Goal: Transaction & Acquisition: Purchase product/service

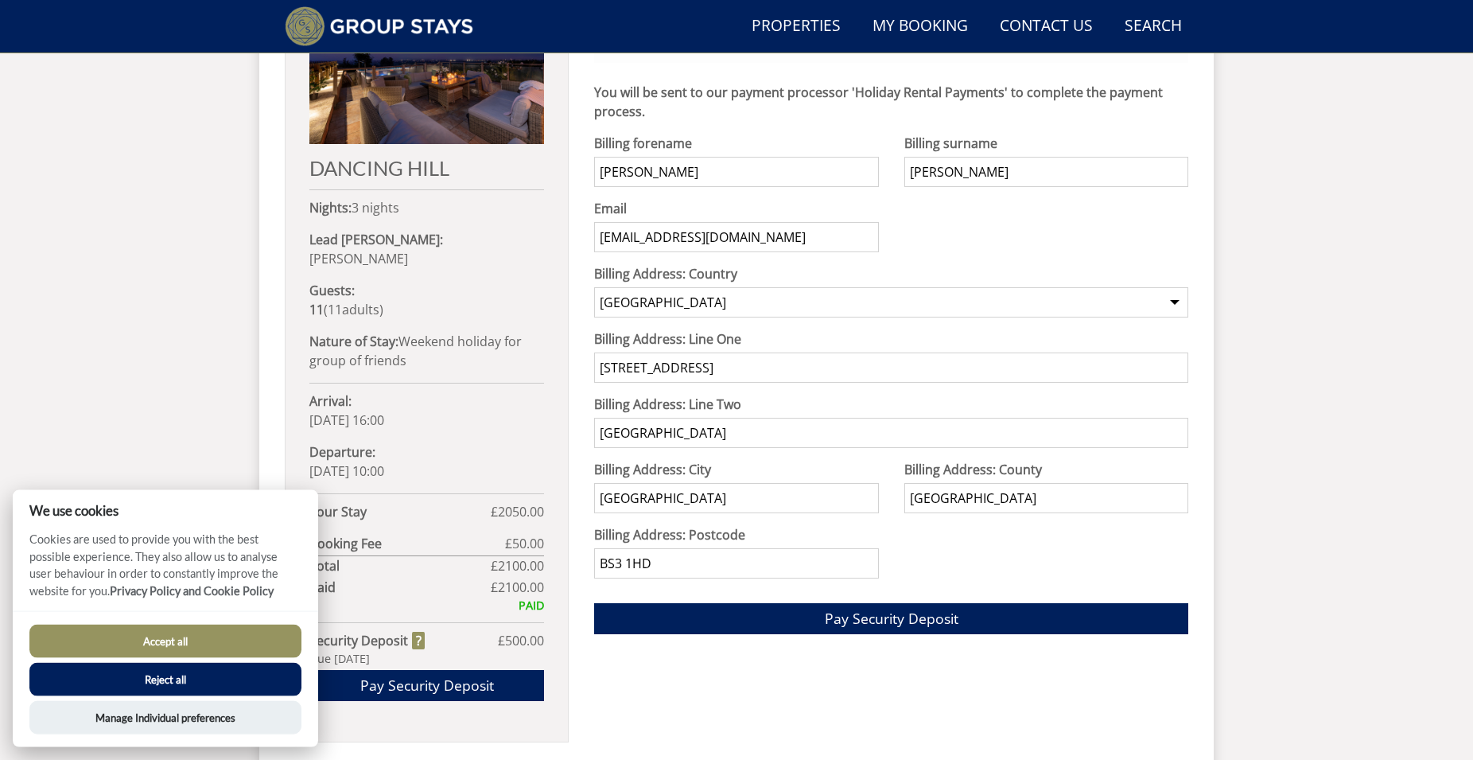
scroll to position [750, 0]
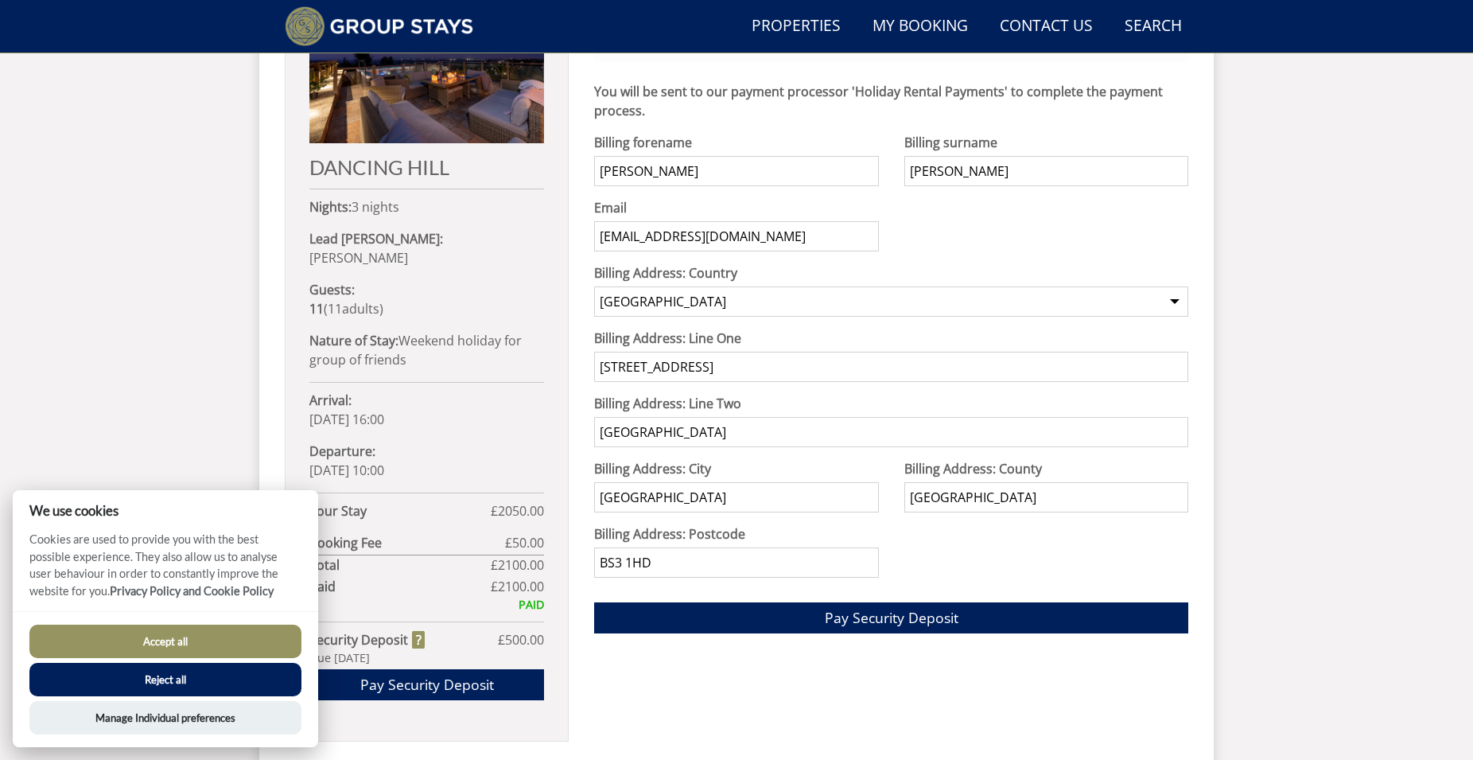
drag, startPoint x: 735, startPoint y: 370, endPoint x: 480, endPoint y: 376, distance: 254.6
click at [491, 375] on div "Your Booking: G1382 DANCING HILL Nights: 3 nights Lead Booker: Daniel Morris Gu…" at bounding box center [737, 341] width 904 height 855
drag, startPoint x: 705, startPoint y: 375, endPoint x: 562, endPoint y: 362, distance: 142.9
click at [594, 362] on input "1 Exmoor Street" at bounding box center [891, 367] width 594 height 30
click at [562, 362] on div "DANCING HILL Nights: 3 nights Lead Booker: Daniel Morris Guests: 11 ( 11 adult …" at bounding box center [427, 354] width 284 height 774
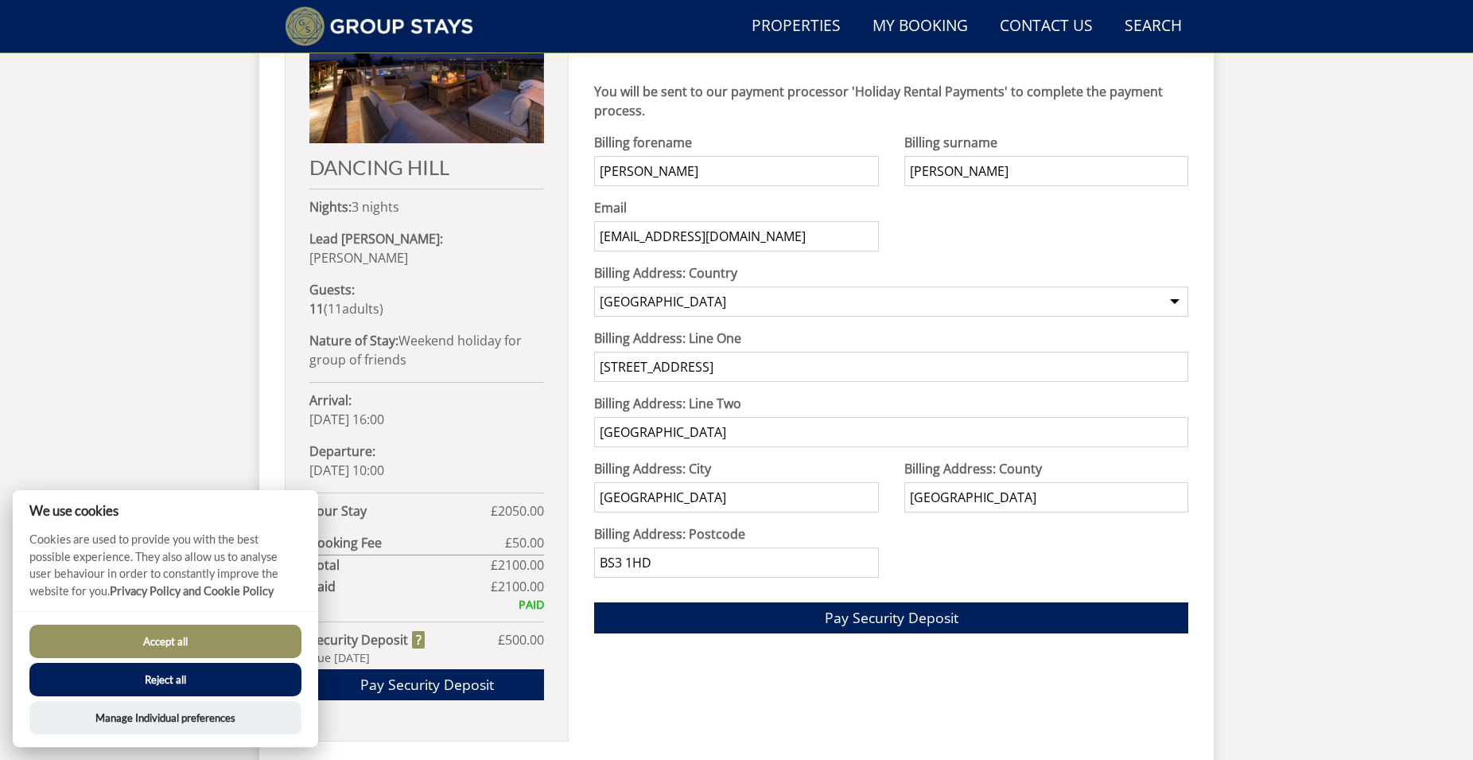
drag, startPoint x: 699, startPoint y: 369, endPoint x: 620, endPoint y: 370, distance: 78.7
click at [622, 370] on input "1 Exmoor Street" at bounding box center [891, 367] width 594 height 30
click at [620, 370] on input "1 Exmoor Street" at bounding box center [891, 367] width 594 height 30
click at [619, 370] on input "1 Exmoor Street" at bounding box center [891, 367] width 594 height 30
click at [712, 363] on input "1 Exmoor Street" at bounding box center [891, 367] width 594 height 30
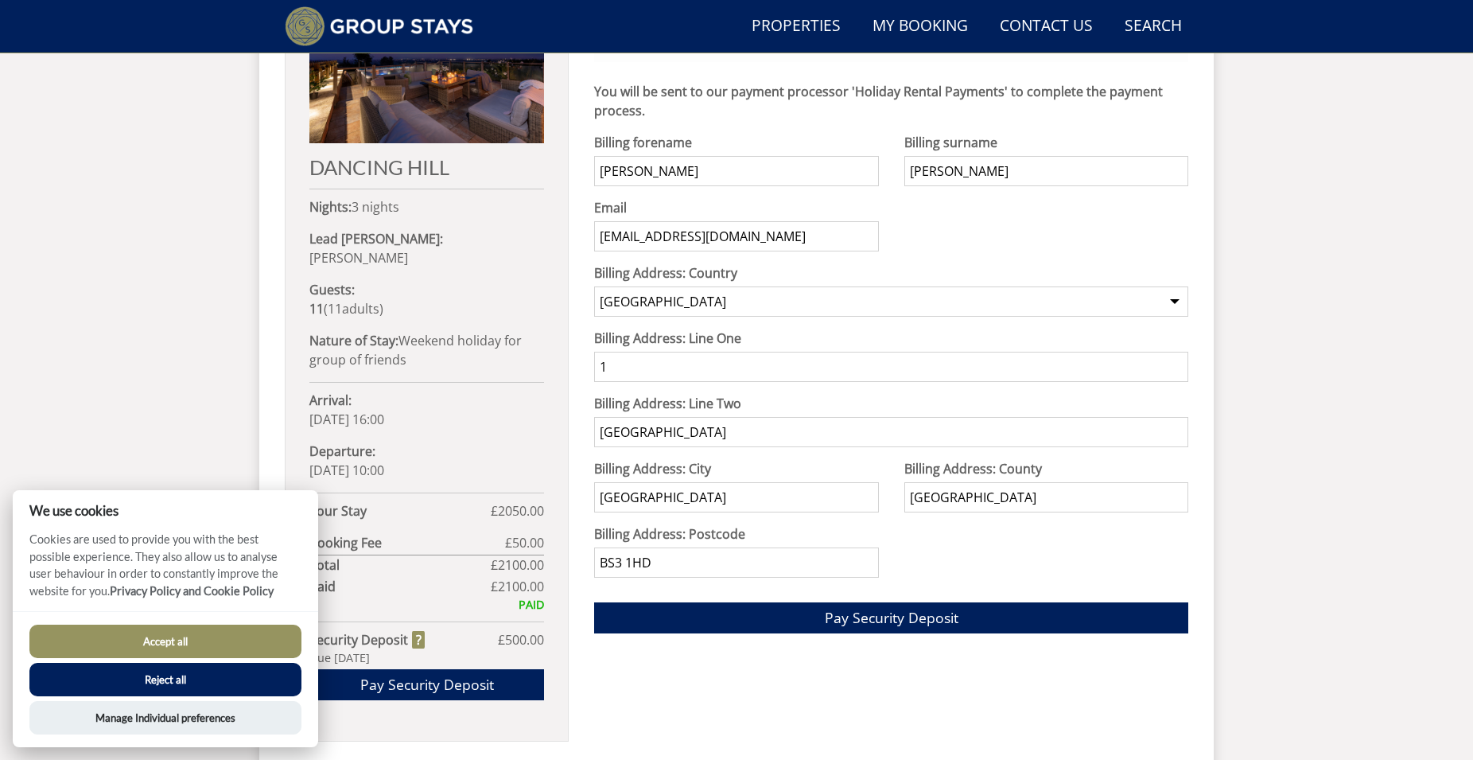
type input "1"
type input "8 Norton Road"
type input "Mumbles"
type input "Swansea"
type input "SA3 5TQ"
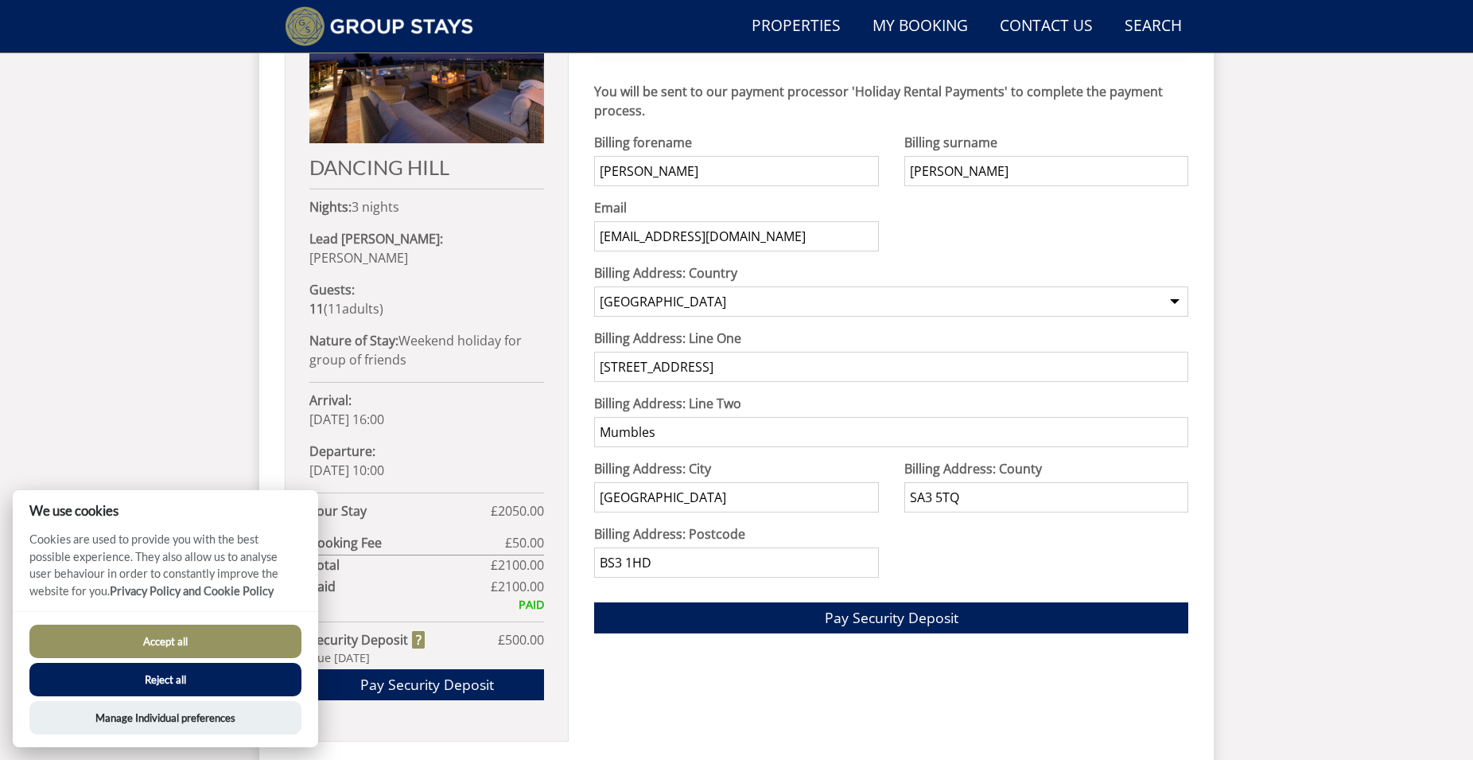
drag, startPoint x: 725, startPoint y: 570, endPoint x: 343, endPoint y: 551, distance: 382.2
click at [594, 551] on input "BS3 1HD" at bounding box center [736, 562] width 284 height 30
type input "SA3 5TQ"
drag, startPoint x: 1012, startPoint y: 498, endPoint x: 875, endPoint y: 510, distance: 138.1
click at [904, 510] on input "SA3 5TQ" at bounding box center [1046, 497] width 284 height 30
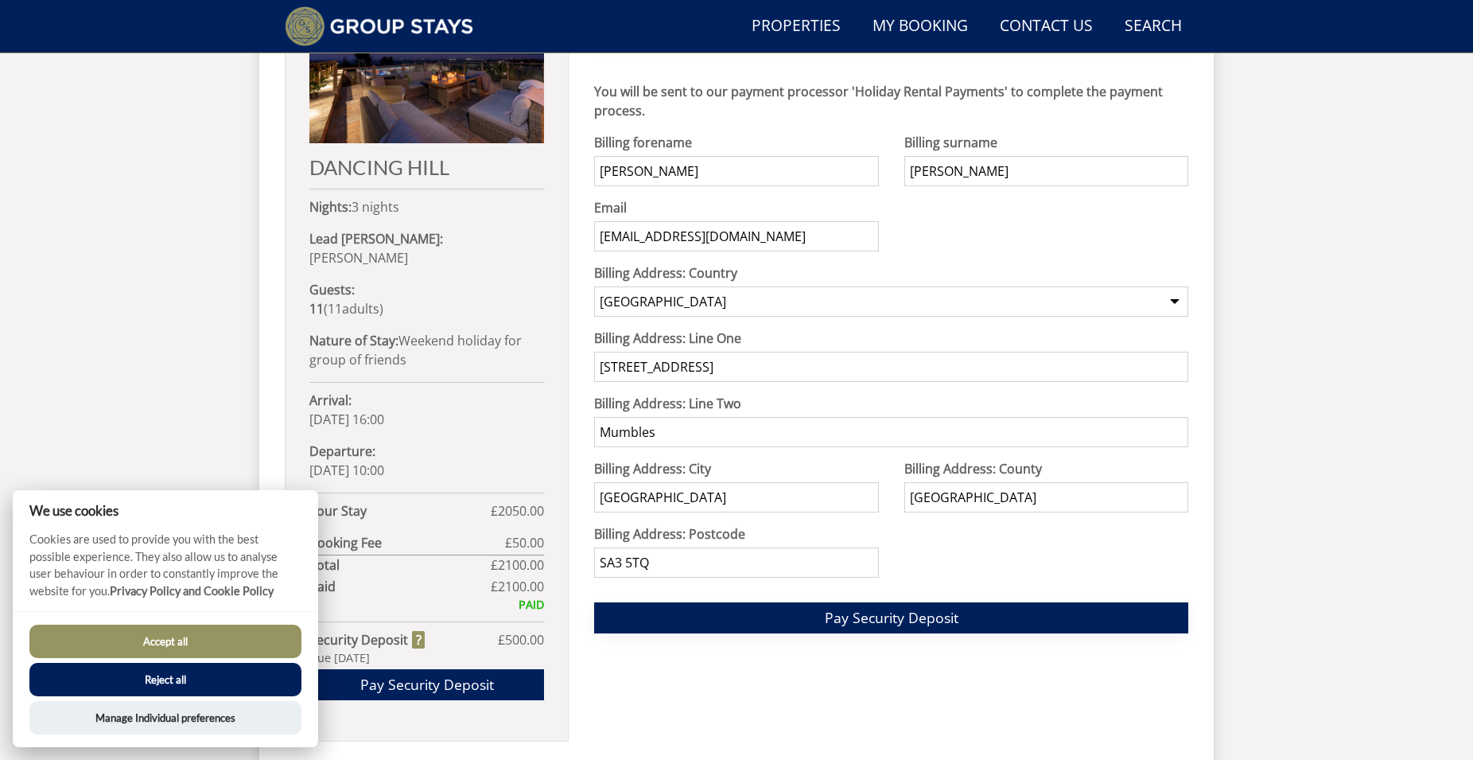
type input "Swansea"
click at [809, 629] on button "Pay Security Deposit" at bounding box center [891, 617] width 594 height 31
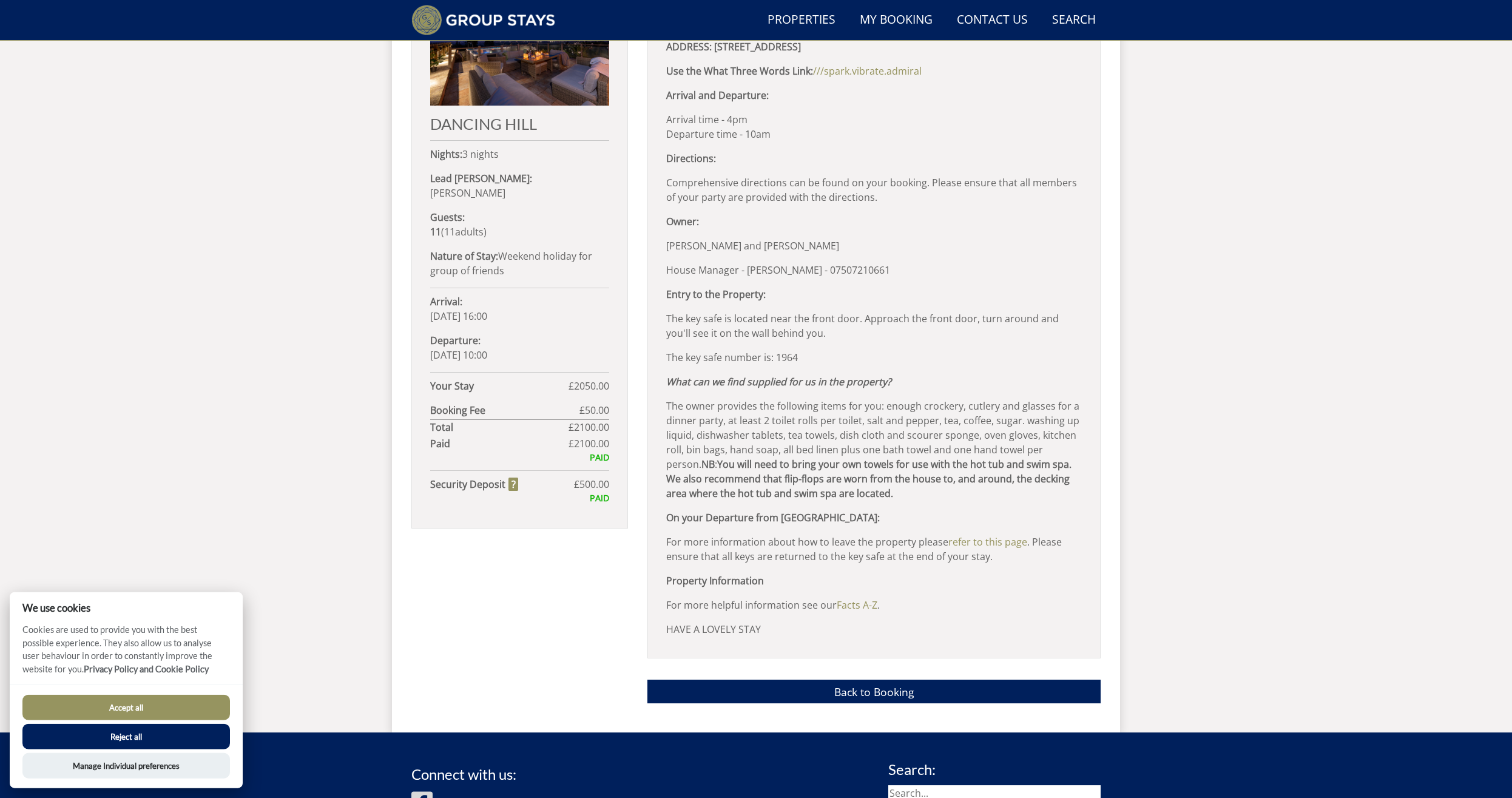
scroll to position [507, 0]
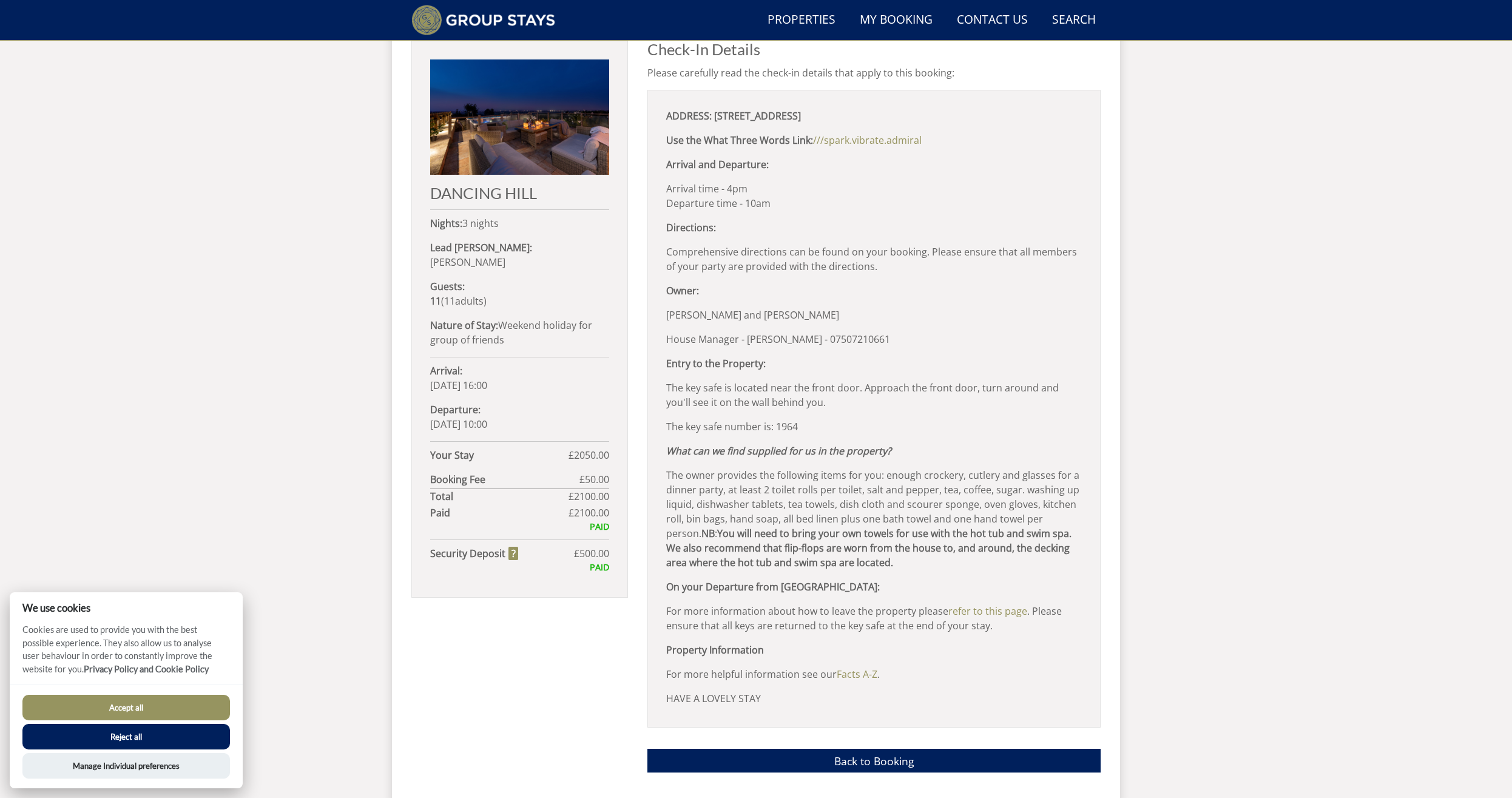
click at [1123, 221] on div "Search Menu Properties My Booking Contact Us 01823 662231 Search Check Availabi…" at bounding box center [756, 168] width 1512 height 1267
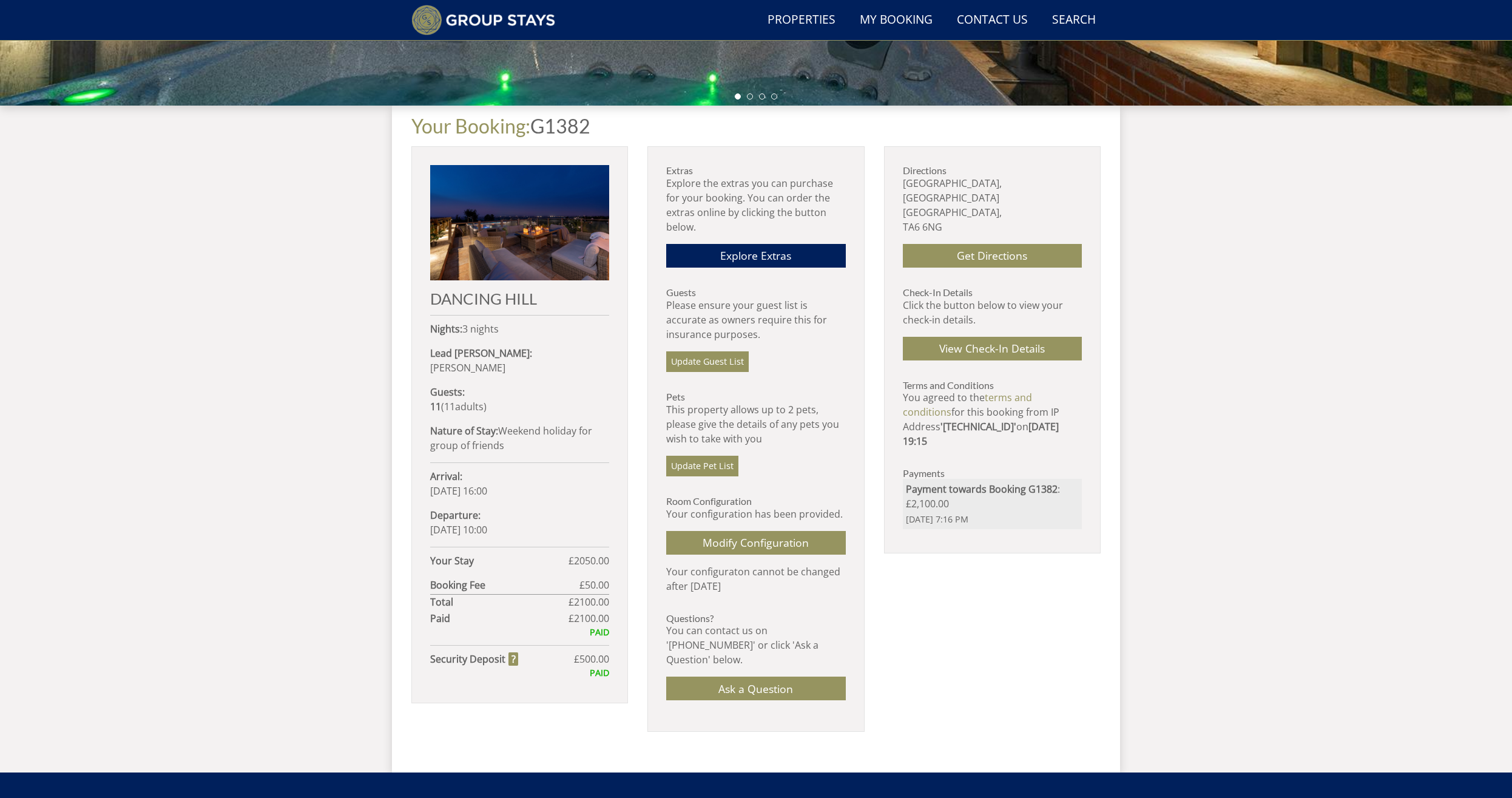
scroll to position [320, 0]
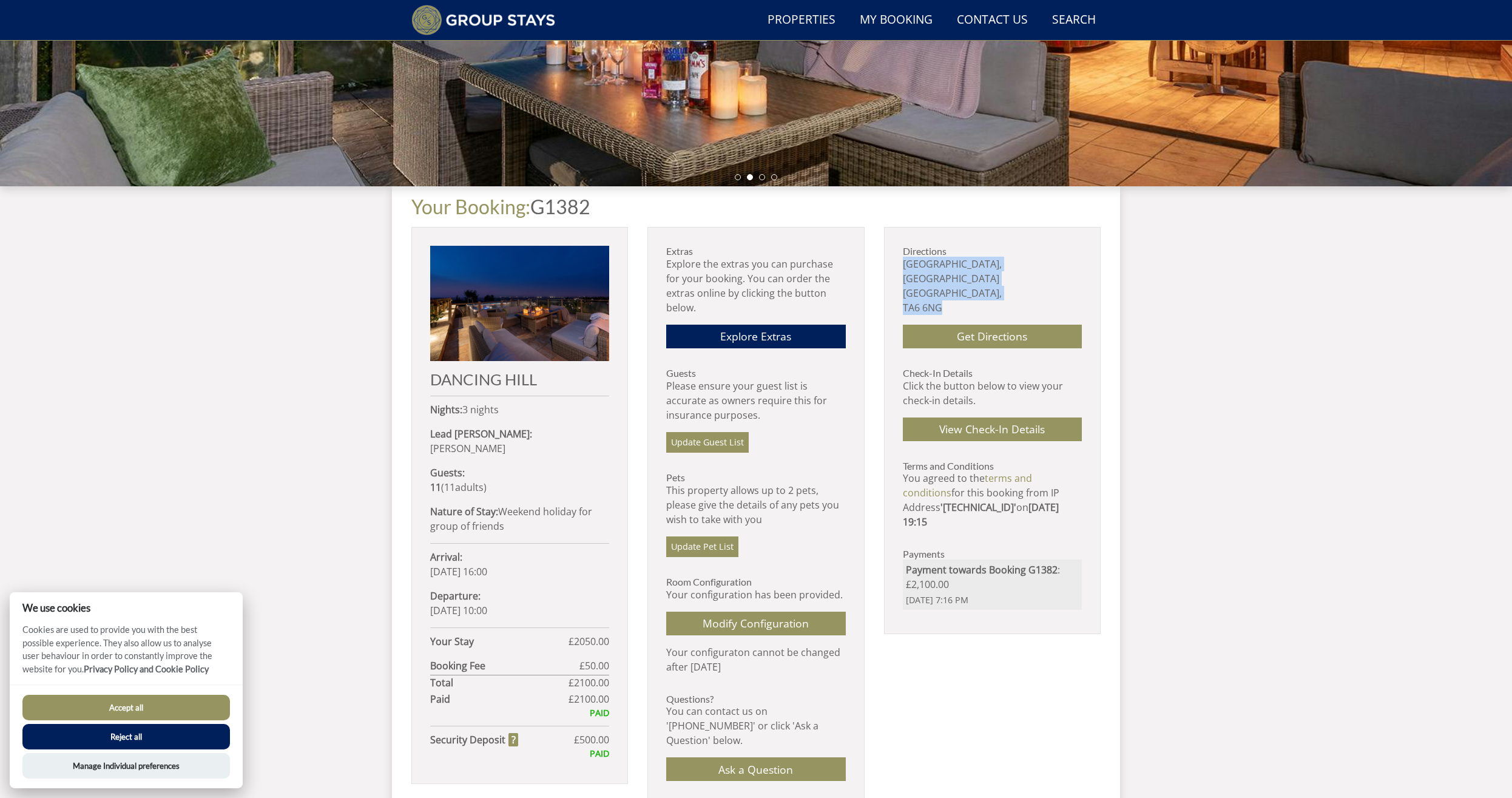
drag, startPoint x: 950, startPoint y: 293, endPoint x: 899, endPoint y: 258, distance: 61.9
click at [899, 258] on div "Directions [STREET_ADDRESS] Get Directions Check-In Details Click the button be…" at bounding box center [992, 430] width 217 height 407
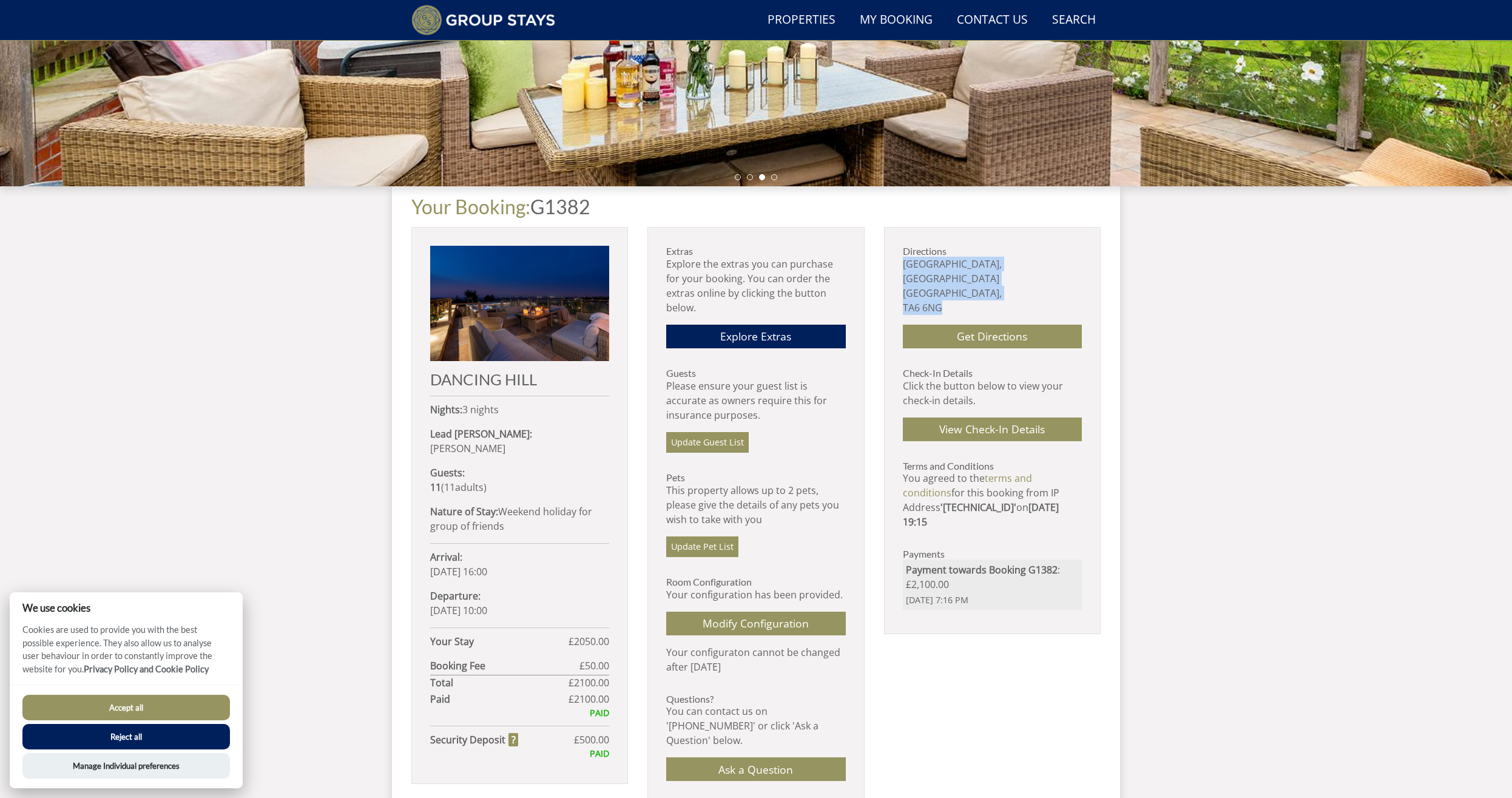
copy p "[STREET_ADDRESS]"
click at [941, 325] on link "Get Directions" at bounding box center [992, 336] width 179 height 24
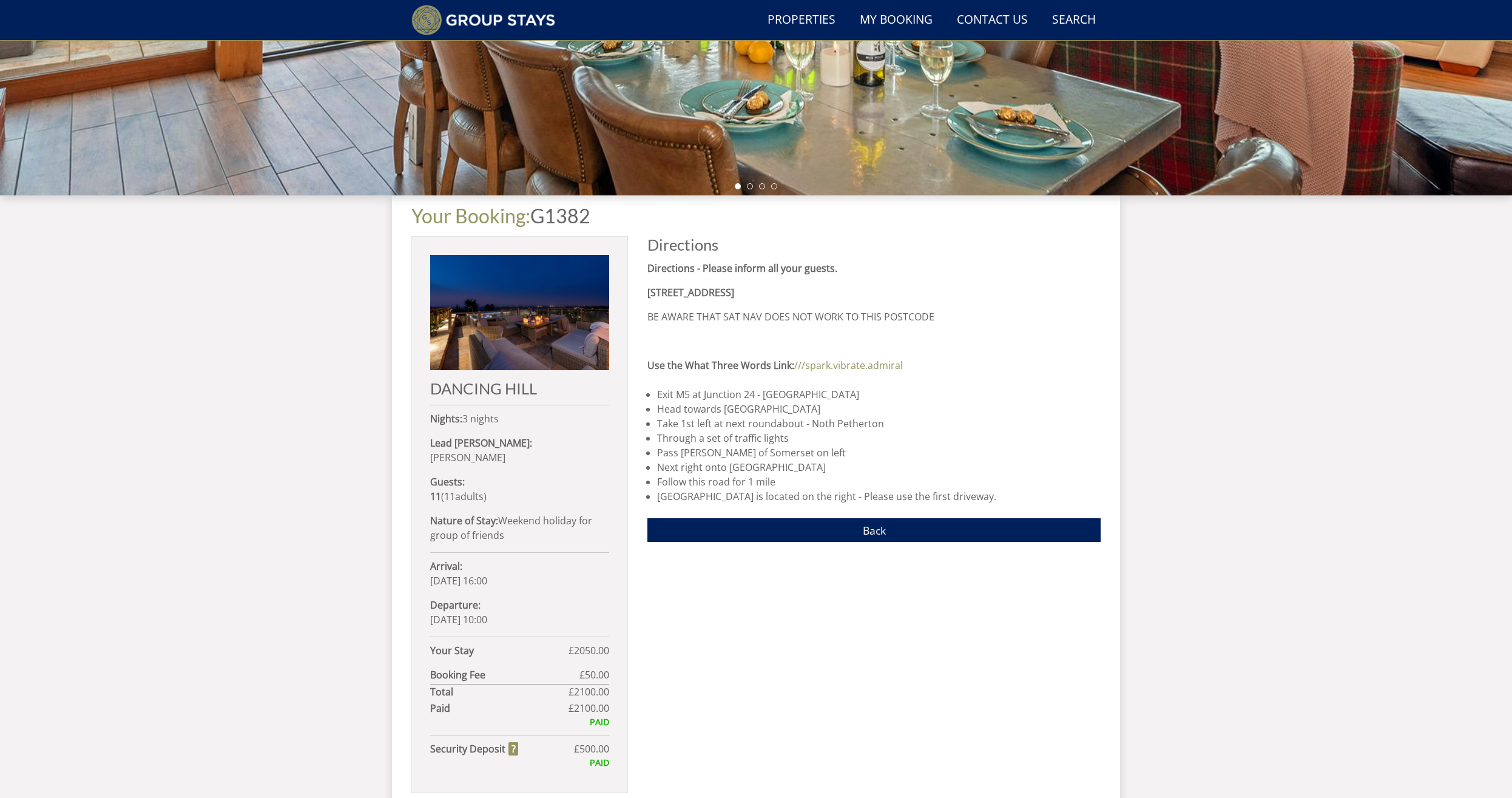
scroll to position [307, 0]
